Goal: Information Seeking & Learning: Check status

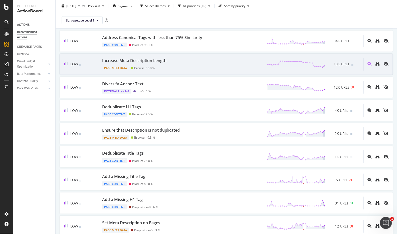
scroll to position [222, 0]
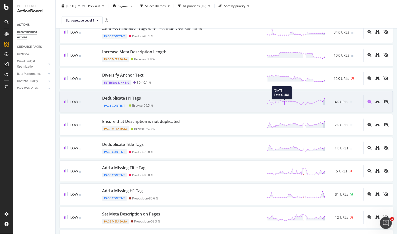
click at [279, 104] on polygon at bounding box center [285, 102] width 36 height 5
click at [119, 100] on div "Deduplicate H1 Tags" at bounding box center [121, 98] width 39 height 6
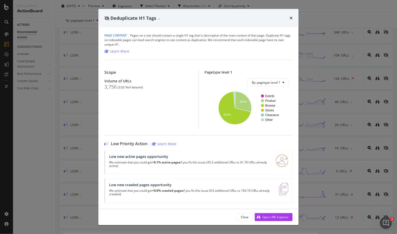
click at [289, 16] on div "Deduplicate H1 Tags" at bounding box center [198, 18] width 188 height 7
click at [290, 18] on icon "times" at bounding box center [290, 18] width 3 height 4
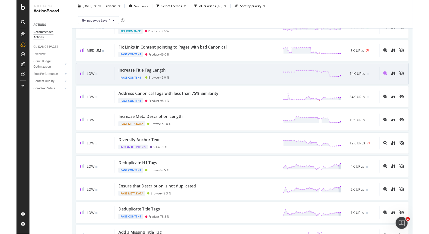
scroll to position [139, 0]
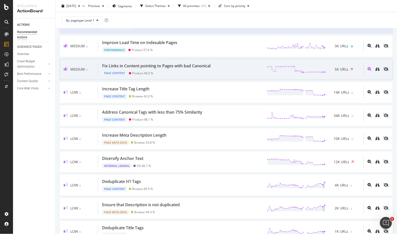
click at [194, 67] on div "Fix Links in Content pointing to Pages with bad Canonical" at bounding box center [156, 66] width 108 height 6
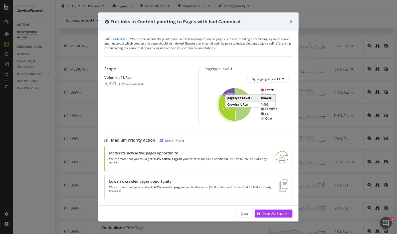
click at [228, 111] on icon "A chart." at bounding box center [226, 108] width 17 height 26
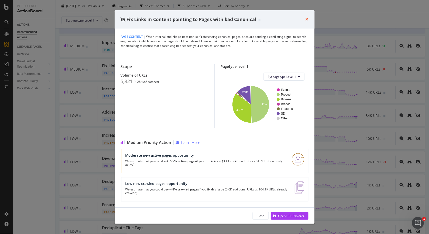
click at [307, 19] on icon "times" at bounding box center [307, 19] width 3 height 4
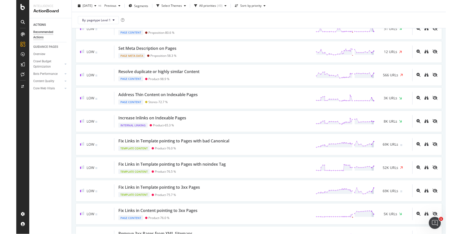
scroll to position [389, 0]
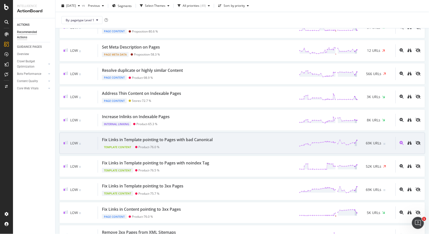
click at [208, 142] on div "Fix Links in Template pointing to Pages with bad Canonical" at bounding box center [157, 140] width 111 height 6
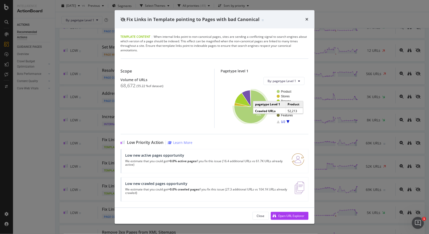
click at [250, 111] on icon "A chart." at bounding box center [251, 106] width 33 height 33
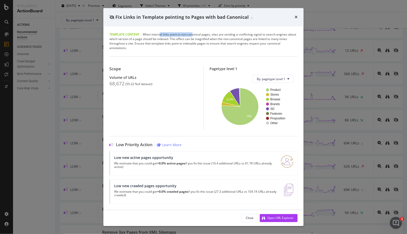
drag, startPoint x: 160, startPoint y: 36, endPoint x: 196, endPoint y: 37, distance: 35.3
click at [193, 36] on div "Template Content | When internal links point to non-canonical pages, sites are …" at bounding box center [203, 42] width 188 height 18
click at [199, 40] on div "Template Content | When internal links point to non-canonical pages, sites are …" at bounding box center [203, 42] width 188 height 18
click at [249, 98] on icon "A chart." at bounding box center [239, 106] width 37 height 37
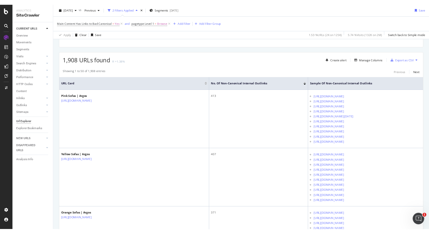
scroll to position [83, 0]
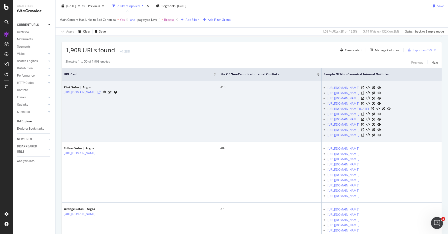
click at [101, 94] on icon at bounding box center [99, 92] width 3 height 3
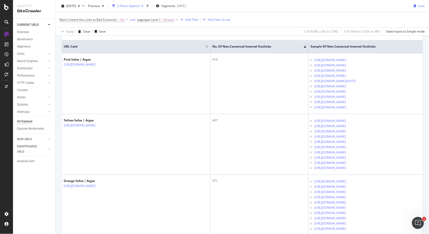
scroll to position [0, 0]
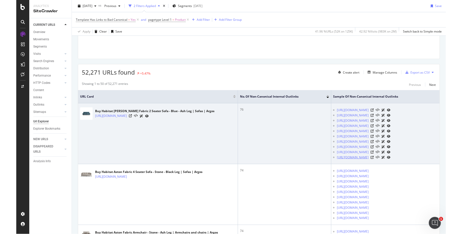
scroll to position [56, 0]
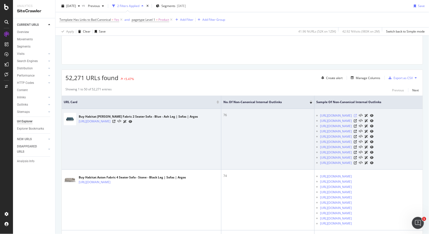
click at [357, 117] on icon at bounding box center [355, 115] width 3 height 3
click at [116, 122] on icon at bounding box center [114, 121] width 3 height 3
